Goal: Task Accomplishment & Management: Manage account settings

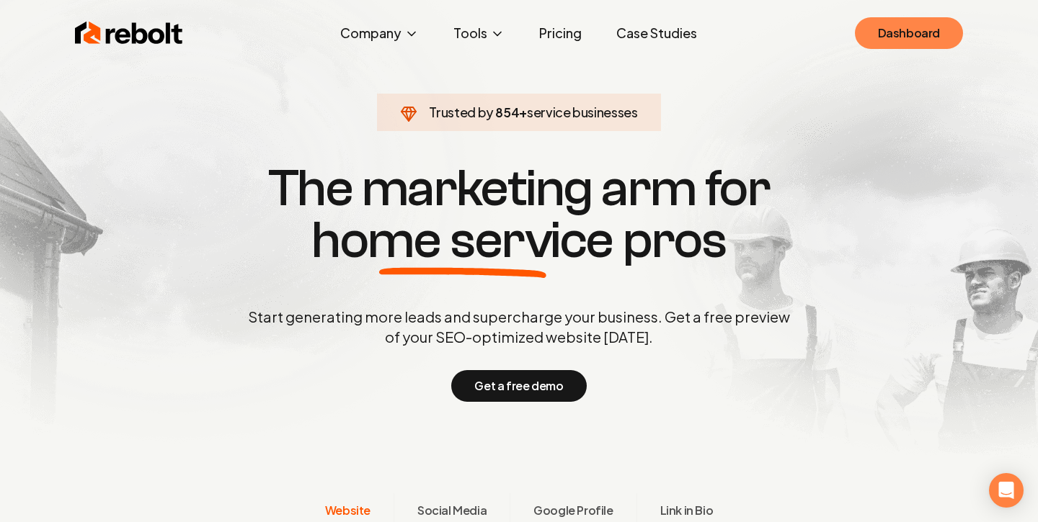
click at [883, 25] on link "Dashboard" at bounding box center [909, 33] width 108 height 32
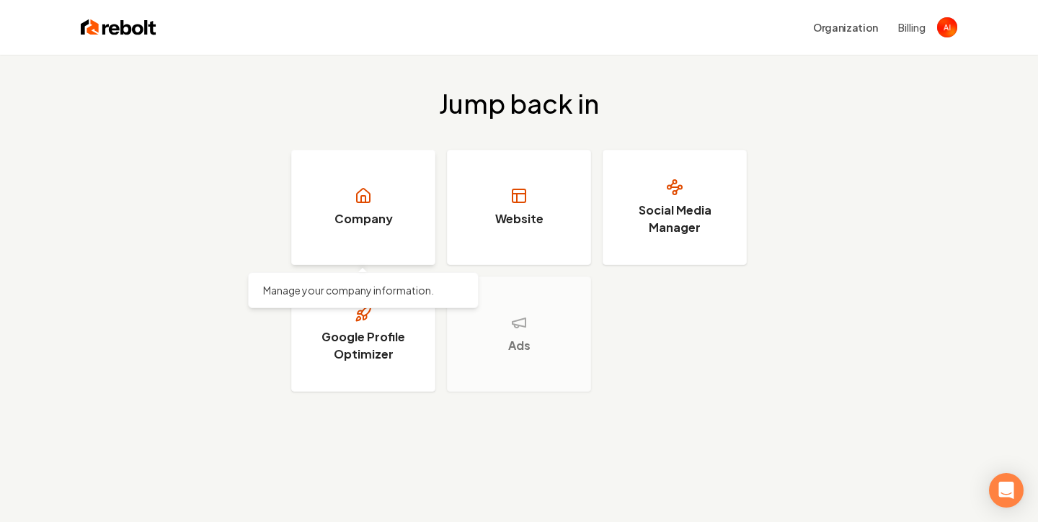
click at [367, 187] on icon at bounding box center [363, 195] width 17 height 17
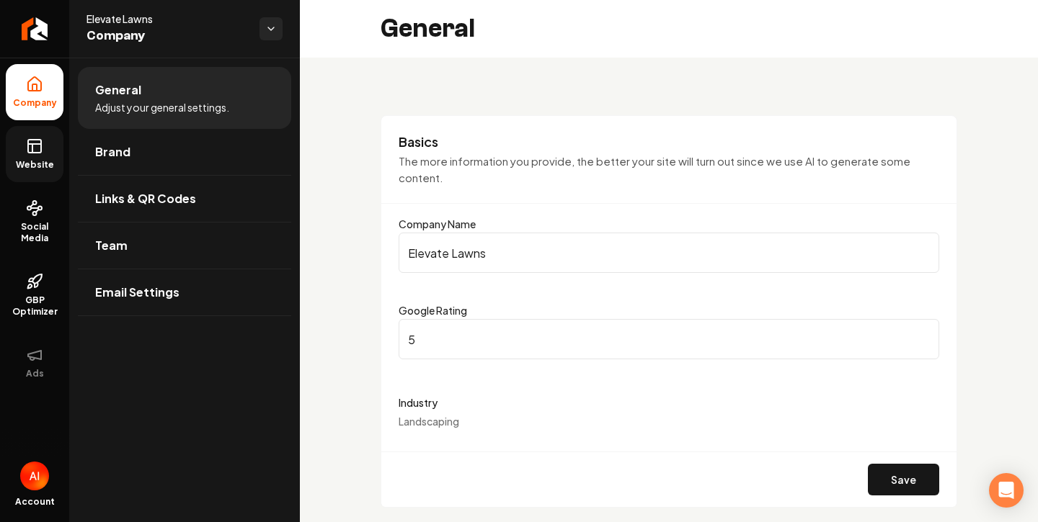
click at [43, 171] on link "Website" at bounding box center [35, 154] width 58 height 56
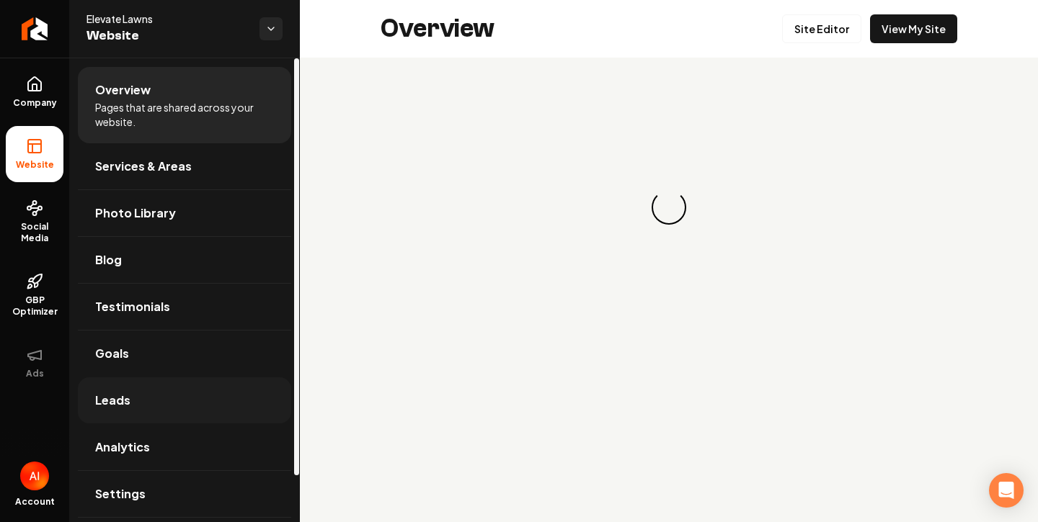
click at [129, 399] on link "Leads" at bounding box center [184, 401] width 213 height 46
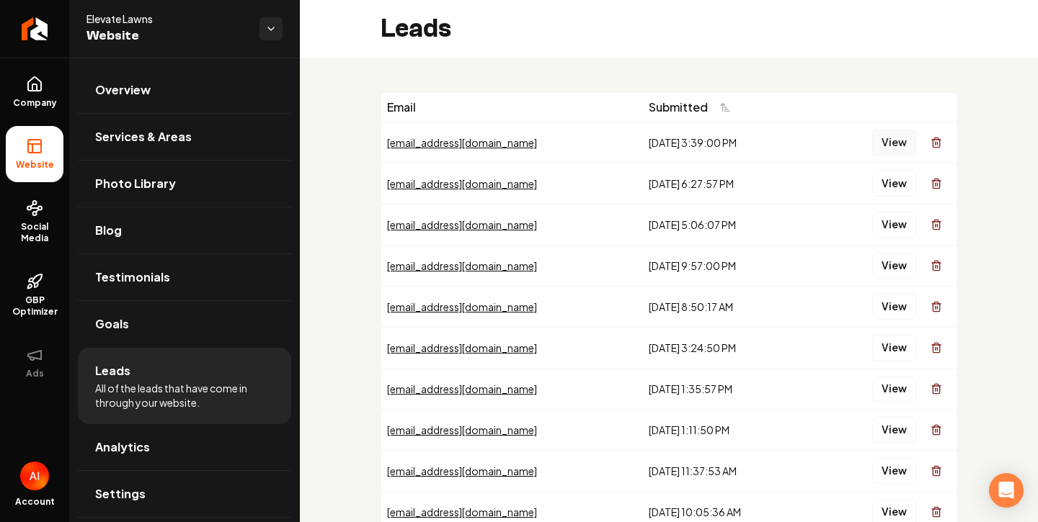
click at [877, 135] on button "View" at bounding box center [894, 143] width 44 height 26
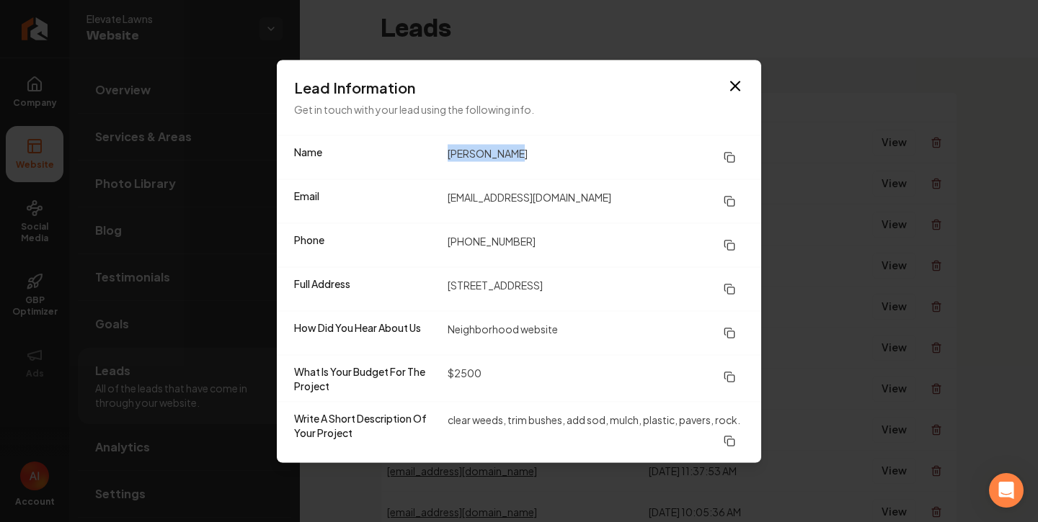
drag, startPoint x: 449, startPoint y: 154, endPoint x: 610, endPoint y: 143, distance: 161.8
click at [610, 143] on div "Name [PERSON_NAME]" at bounding box center [519, 156] width 484 height 43
drag, startPoint x: 447, startPoint y: 151, endPoint x: 543, endPoint y: 149, distance: 95.1
click at [546, 151] on dd "[PERSON_NAME]" at bounding box center [595, 157] width 296 height 26
copy dd "[PERSON_NAME]"
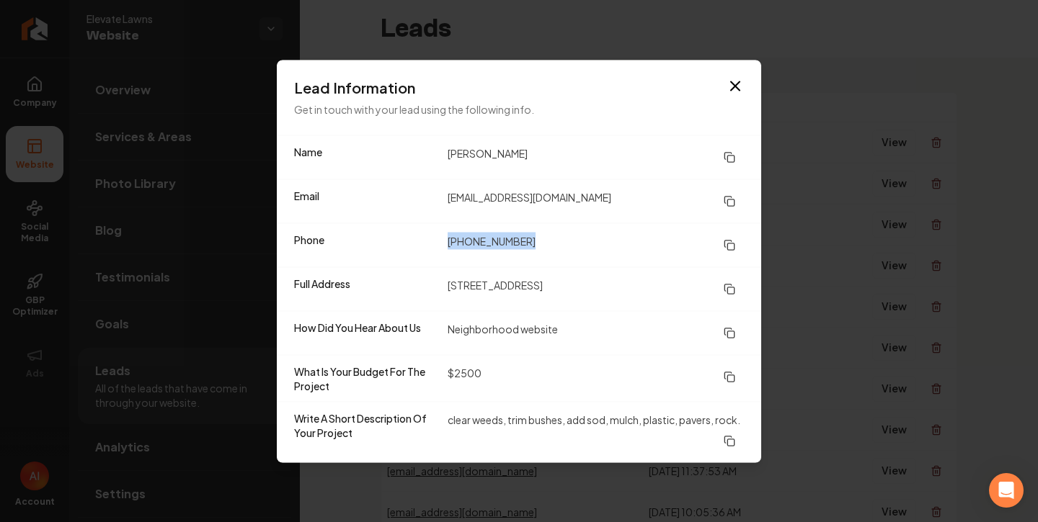
drag, startPoint x: 442, startPoint y: 236, endPoint x: 561, endPoint y: 236, distance: 118.9
click at [561, 236] on div "Phone [PHONE_NUMBER]" at bounding box center [519, 245] width 484 height 44
copy div "[PHONE_NUMBER]"
drag, startPoint x: 445, startPoint y: 286, endPoint x: 633, endPoint y: 281, distance: 188.9
click at [633, 281] on div "Full Address [STREET_ADDRESS]" at bounding box center [519, 289] width 484 height 44
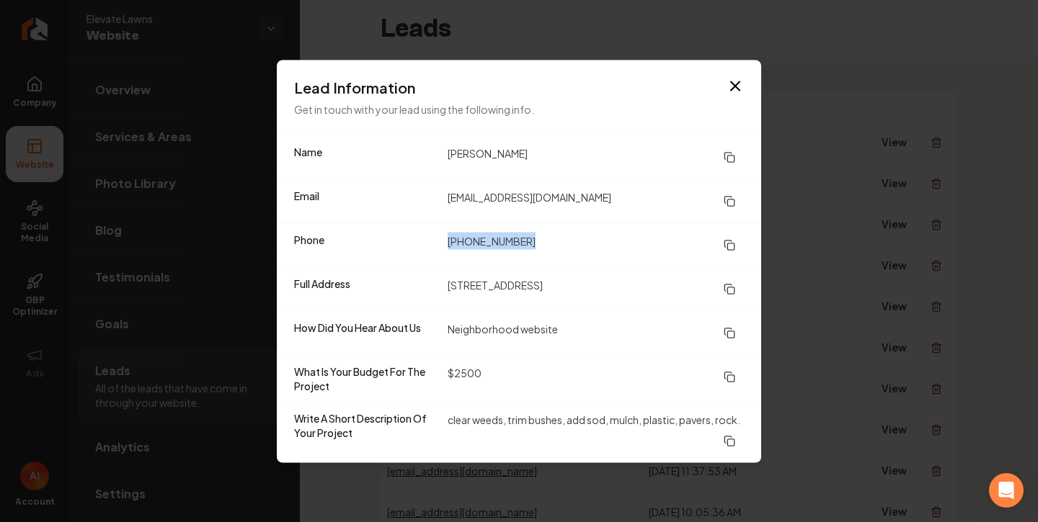
copy dd "[STREET_ADDRESS]"
